Goal: Complete application form

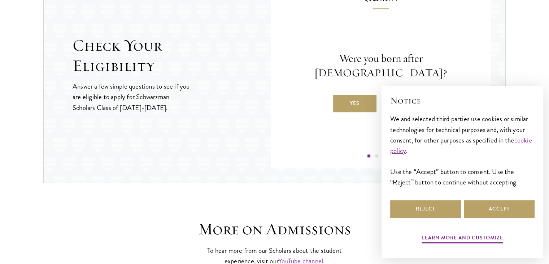
scroll to position [834, 0]
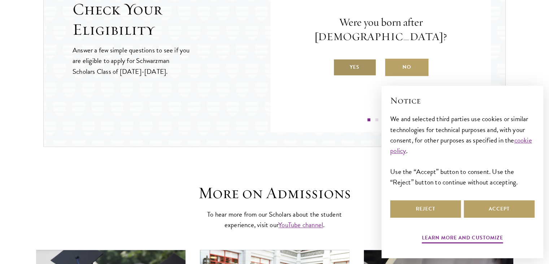
click at [361, 59] on label "Yes" at bounding box center [354, 67] width 43 height 17
click at [340, 59] on input "Yes" at bounding box center [336, 62] width 7 height 7
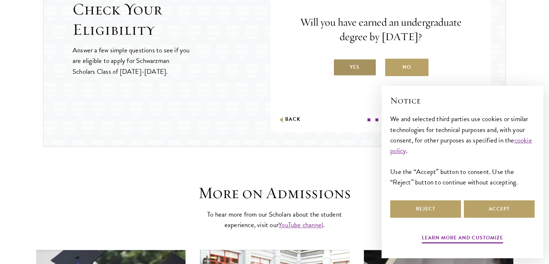
click at [367, 68] on label "Yes" at bounding box center [354, 67] width 43 height 17
click at [340, 66] on input "Yes" at bounding box center [336, 62] width 7 height 7
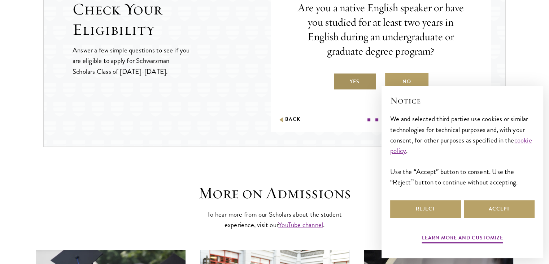
click at [344, 78] on label "Yes" at bounding box center [354, 81] width 43 height 17
click at [340, 78] on input "Yes" at bounding box center [336, 77] width 7 height 7
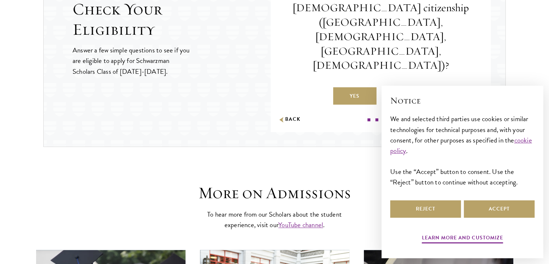
click at [407, 87] on label "No" at bounding box center [406, 95] width 43 height 17
click at [392, 88] on input "No" at bounding box center [388, 91] width 7 height 7
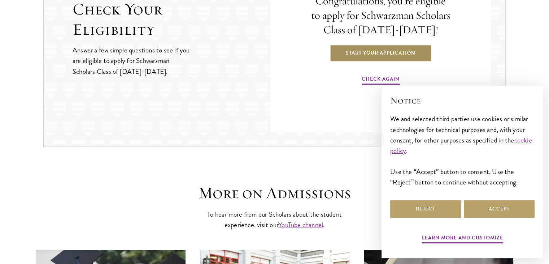
click at [374, 58] on link "Start Your Application" at bounding box center [381, 52] width 102 height 17
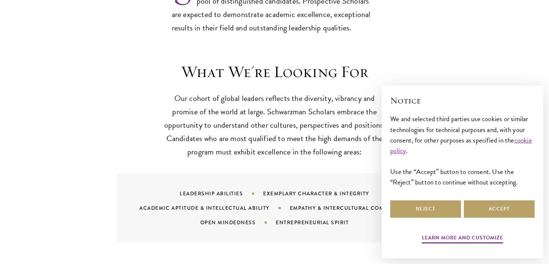
scroll to position [686, 0]
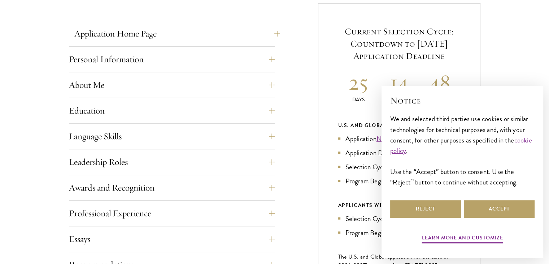
scroll to position [325, 0]
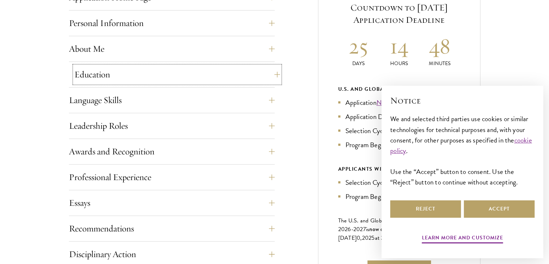
click at [143, 76] on button "Education" at bounding box center [177, 74] width 206 height 17
